Goal: Information Seeking & Learning: Learn about a topic

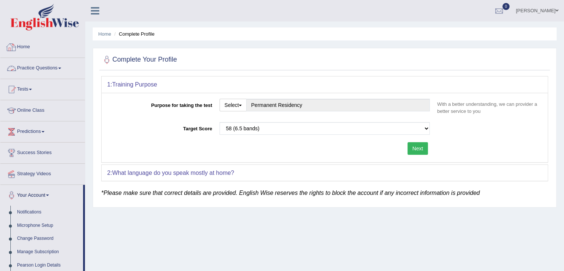
click at [45, 66] on link "Practice Questions" at bounding box center [42, 67] width 85 height 19
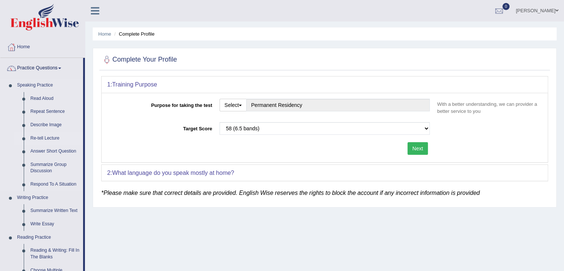
click at [52, 139] on link "Re-tell Lecture" at bounding box center [55, 138] width 56 height 13
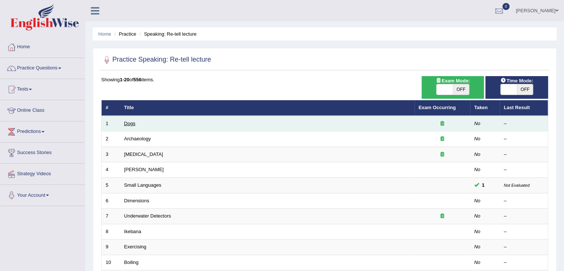
click at [127, 123] on link "Dogs" at bounding box center [129, 124] width 11 height 6
